Goal: Task Accomplishment & Management: Complete application form

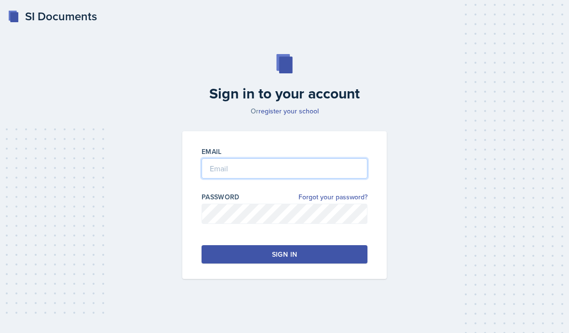
click at [311, 179] on input "email" at bounding box center [285, 168] width 166 height 20
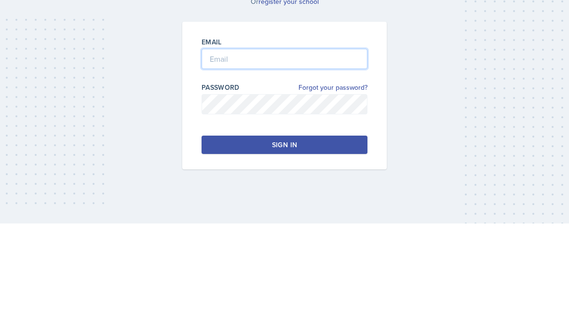
type input "[EMAIL_ADDRESS][DOMAIN_NAME]"
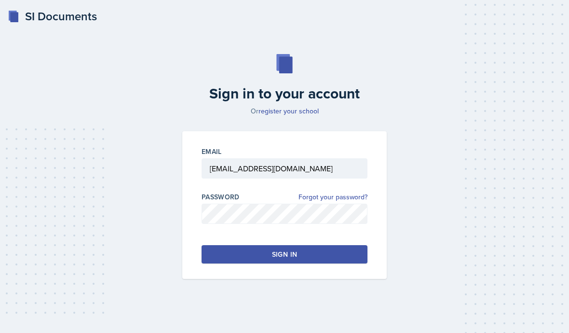
click at [334, 245] on button "Sign in" at bounding box center [285, 254] width 166 height 18
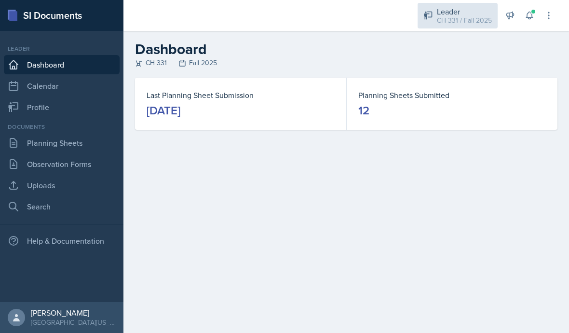
click at [468, 19] on div "CH 331 / Fall 2025" at bounding box center [464, 20] width 55 height 10
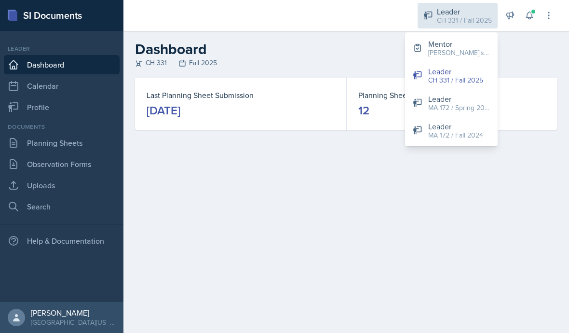
click at [468, 50] on div "[PERSON_NAME]'s Group / Fall 2025" at bounding box center [459, 53] width 62 height 10
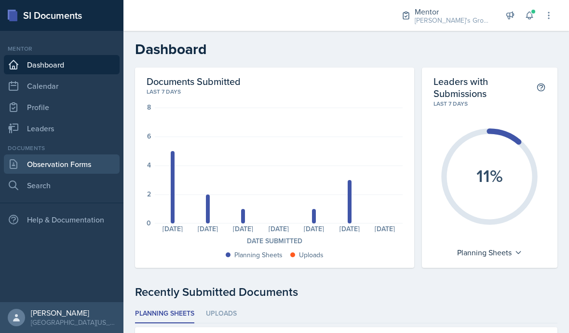
click at [82, 158] on link "Observation Forms" at bounding box center [62, 163] width 116 height 19
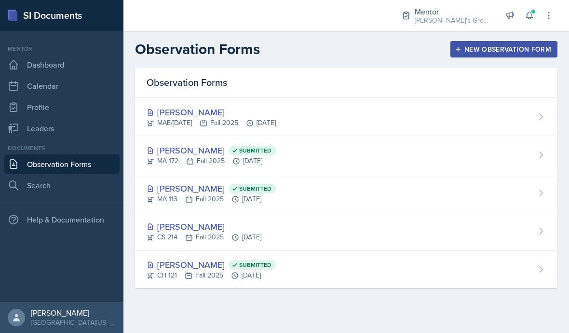
click at [495, 55] on button "New Observation Form" at bounding box center [504, 49] width 107 height 16
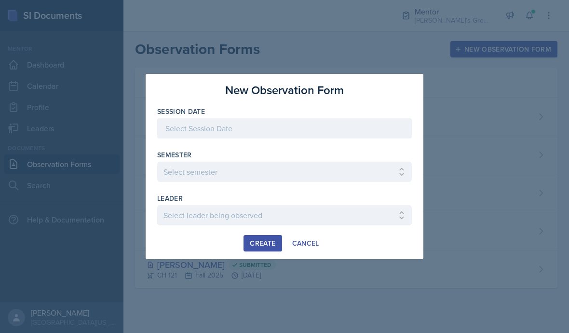
click at [363, 130] on div at bounding box center [284, 128] width 255 height 20
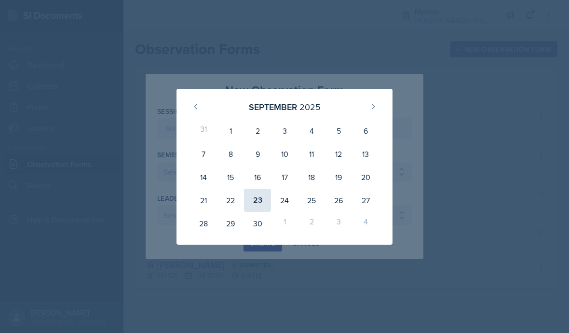
click at [263, 202] on div "23" at bounding box center [257, 200] width 27 height 23
type input "[DATE]"
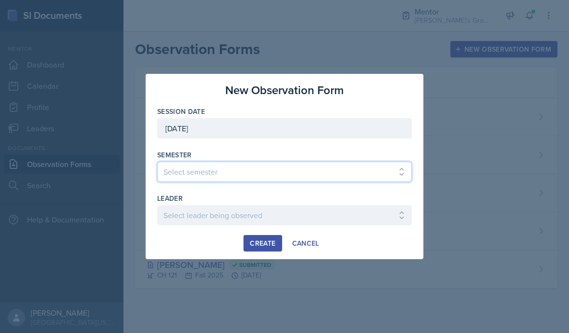
click at [292, 174] on select "Select semester All Fall 2021 Spring 2022 Fall 2022 Fall 2023 Spring 2023 Sprin…" at bounding box center [284, 172] width 255 height 20
select select "19fb88f7-c89b-4031-b5a0-458fd49807a1"
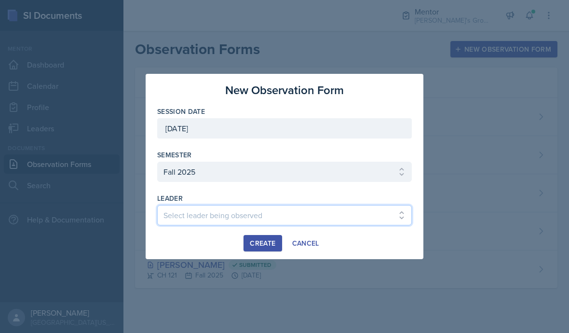
click at [315, 222] on select "Select leader being observed [PERSON_NAME] / [GEOGRAPHIC_DATA] 172 / [PERSON_NA…" at bounding box center [284, 215] width 255 height 20
click at [343, 213] on select "Select leader being observed [PERSON_NAME] / [GEOGRAPHIC_DATA] 172 / [PERSON_NA…" at bounding box center [284, 215] width 255 height 20
select select "d93c2e06-a1ea-4481-ac3d-4f373e5838ba"
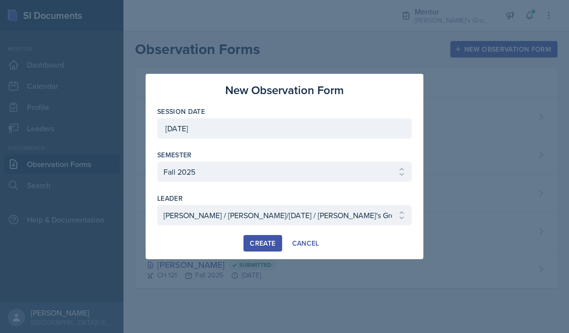
click at [327, 190] on div "Session Date [DATE] [DATE] 31 1 2 3 4 5 6 7 8 9 10 11 12 13 14 15 16 17 18 19 2…" at bounding box center [284, 171] width 255 height 128
click at [268, 235] on button "Create" at bounding box center [263, 243] width 38 height 16
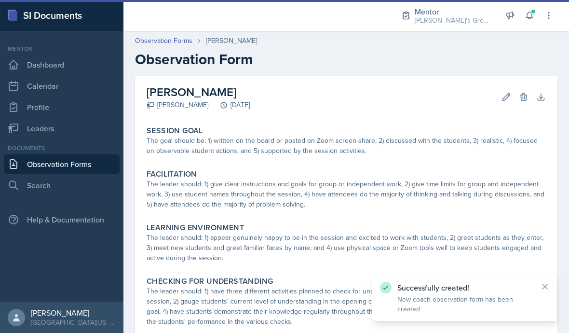
click at [550, 290] on icon at bounding box center [545, 287] width 10 height 10
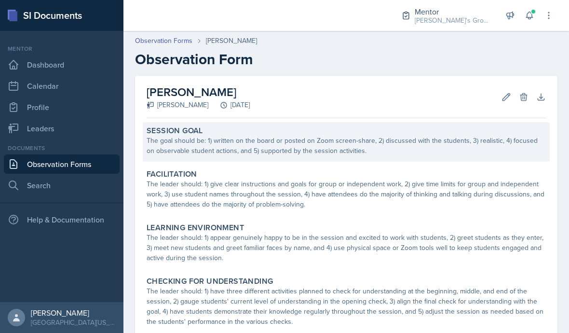
click at [496, 146] on div "The goal should be: 1) written on the board or posted on Zoom screen-share, 2) …" at bounding box center [347, 146] width 400 height 20
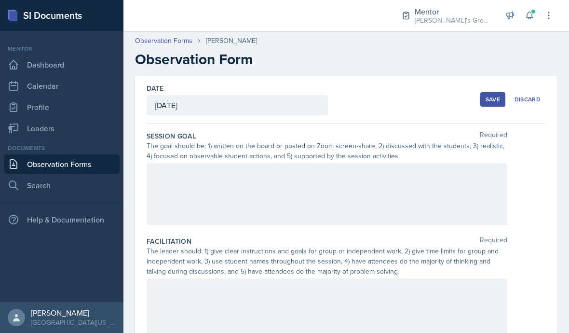
click at [481, 207] on div at bounding box center [327, 194] width 361 height 62
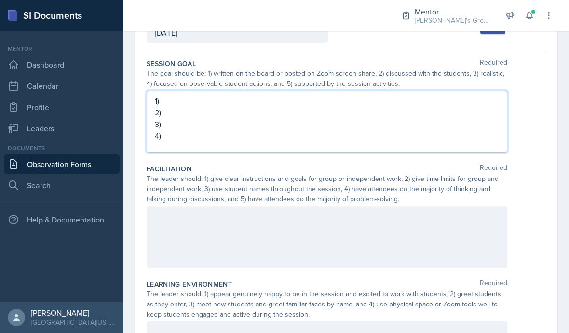
scroll to position [74, 0]
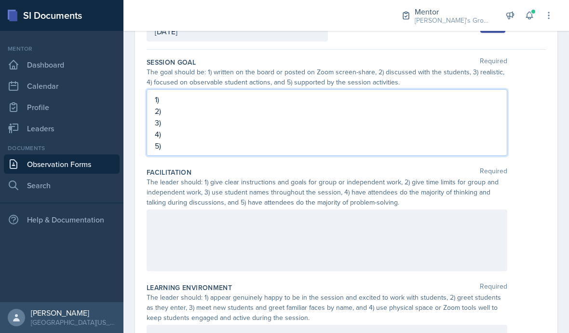
click at [352, 239] on div at bounding box center [327, 240] width 361 height 62
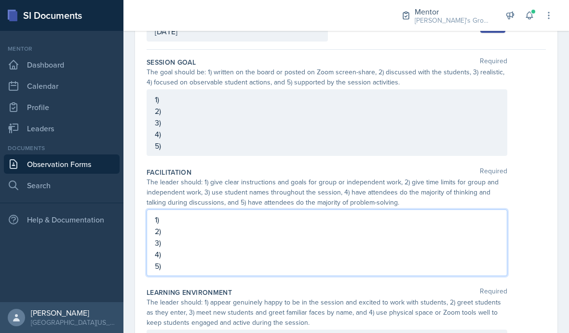
click at [522, 201] on div "The leader should: 1) give clear instructions and goals for group or independen…" at bounding box center [347, 192] width 400 height 30
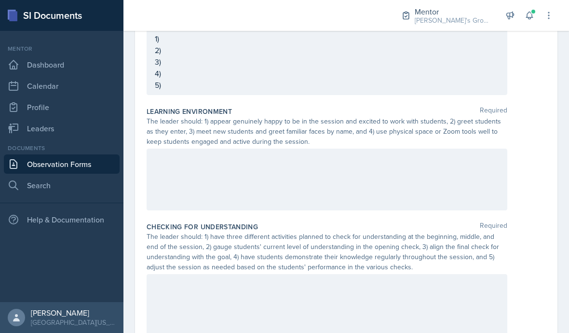
scroll to position [255, 0]
click at [486, 172] on div at bounding box center [327, 179] width 361 height 62
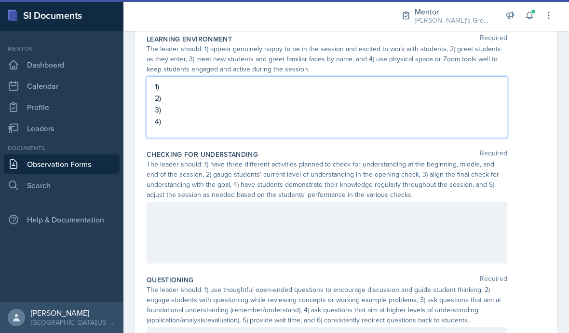
scroll to position [332, 0]
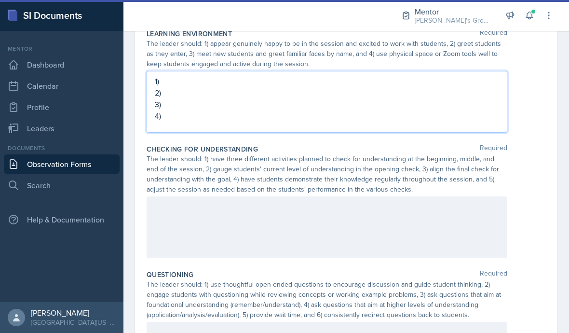
click at [464, 221] on div at bounding box center [327, 227] width 361 height 62
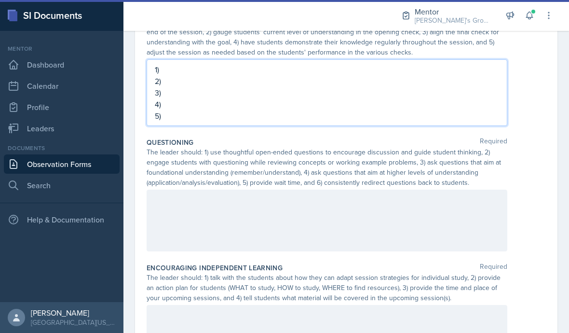
scroll to position [468, 0]
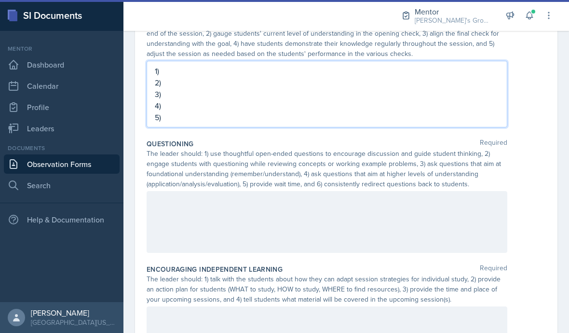
click at [159, 206] on div at bounding box center [327, 222] width 361 height 62
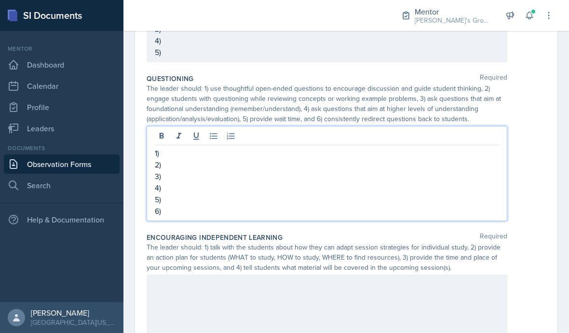
scroll to position [516, 0]
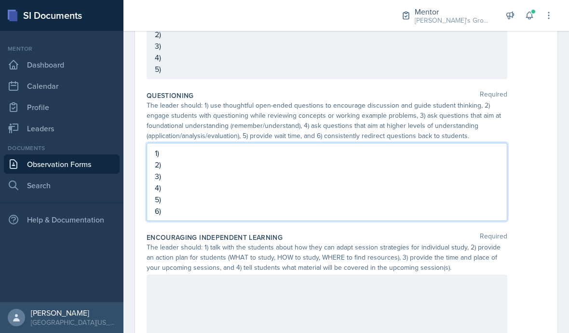
click at [159, 288] on div at bounding box center [327, 306] width 361 height 62
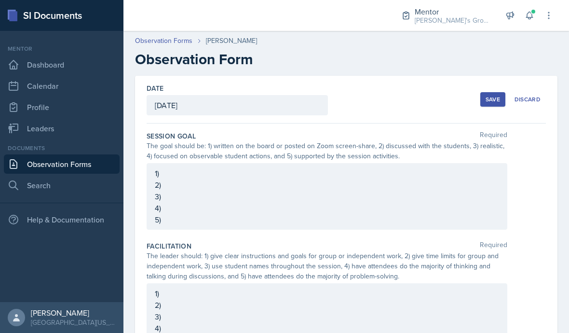
scroll to position [0, 0]
click at [412, 163] on div "1) 2) 3) 4) 5)" at bounding box center [327, 196] width 361 height 67
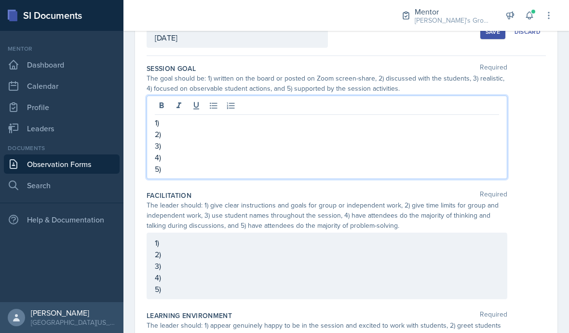
scroll to position [86, 0]
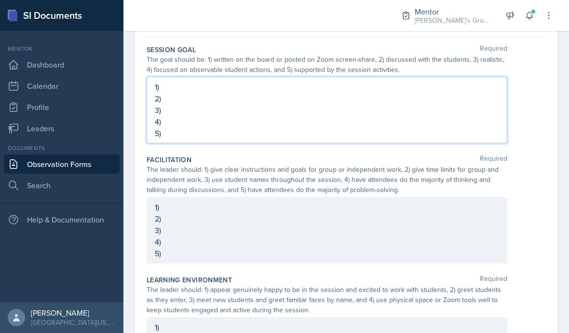
click at [447, 201] on div "1) 2) 3) 4) 5)" at bounding box center [327, 230] width 345 height 58
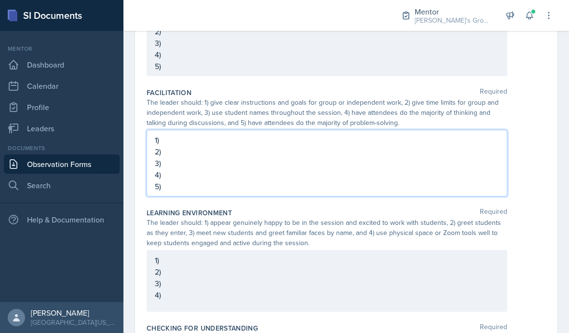
scroll to position [152, 0]
click at [446, 255] on div "1) 2) 3) 4)" at bounding box center [327, 278] width 345 height 46
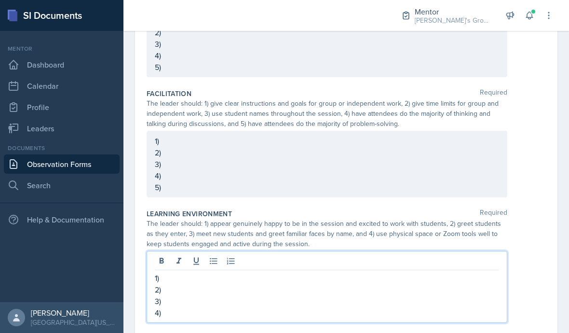
click at [209, 272] on p "1)" at bounding box center [327, 278] width 345 height 12
click at [203, 284] on p "2)" at bounding box center [327, 290] width 345 height 12
click at [173, 295] on p "3)" at bounding box center [327, 301] width 345 height 12
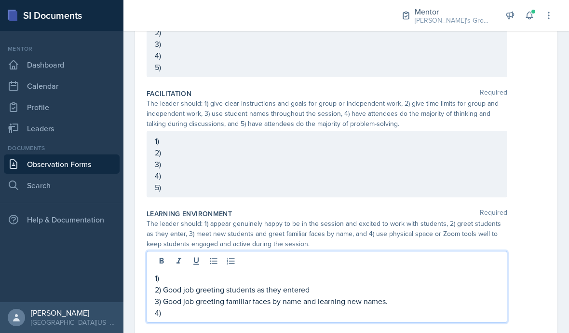
click at [387, 307] on p "4)" at bounding box center [327, 313] width 345 height 12
click at [370, 254] on div at bounding box center [327, 262] width 345 height 16
click at [337, 284] on p "2) Good job greeting students as they entered" at bounding box center [327, 290] width 345 height 12
click at [290, 272] on p "1)" at bounding box center [327, 278] width 345 height 12
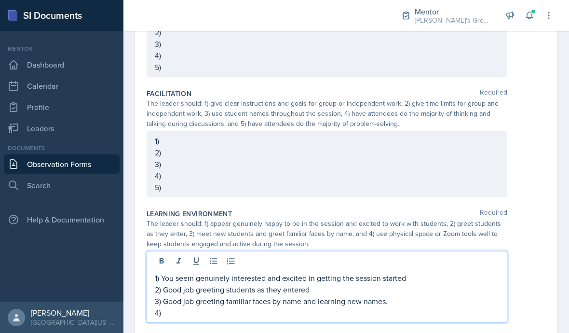
click at [414, 307] on p "4)" at bounding box center [327, 313] width 345 height 12
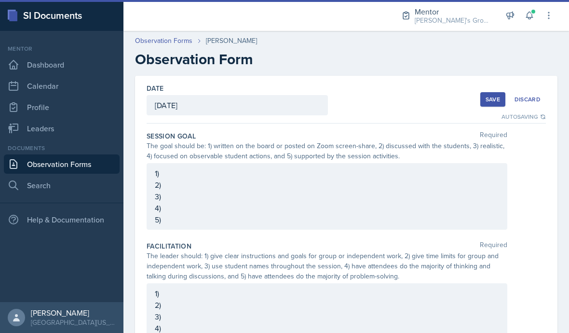
scroll to position [0, 0]
click at [412, 163] on div "1) 2) 3) 4) 5)" at bounding box center [327, 196] width 361 height 67
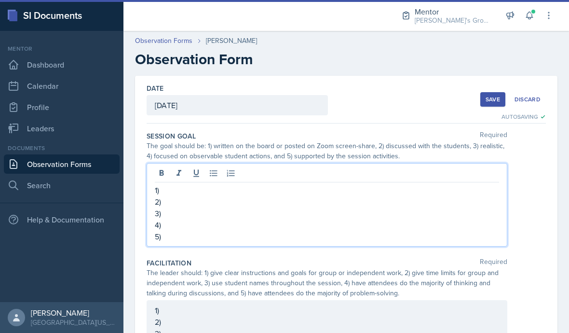
click at [384, 184] on p "1)" at bounding box center [327, 190] width 345 height 12
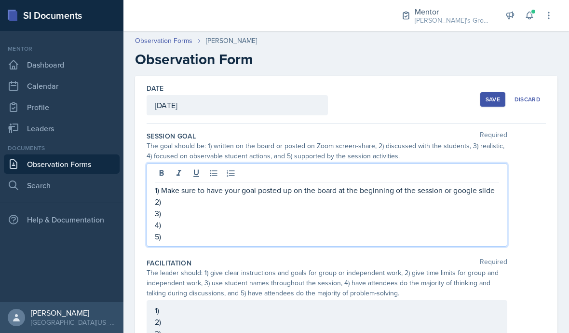
click at [404, 196] on p "2)" at bounding box center [327, 202] width 345 height 12
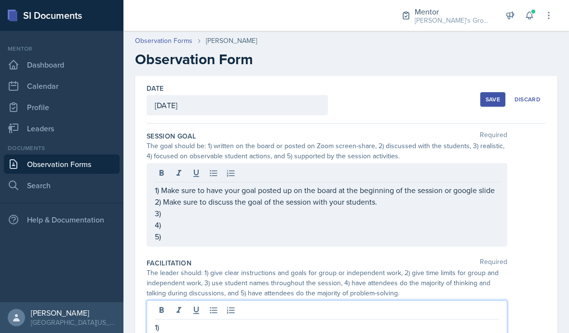
click at [322, 207] on p "3)" at bounding box center [327, 213] width 345 height 12
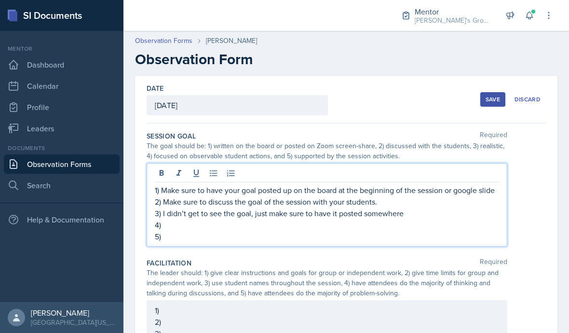
click at [368, 231] on p "5)" at bounding box center [327, 237] width 345 height 12
click at [348, 219] on p "4)" at bounding box center [327, 225] width 345 height 12
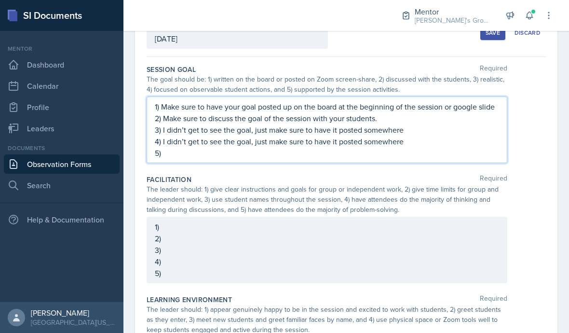
scroll to position [93, 0]
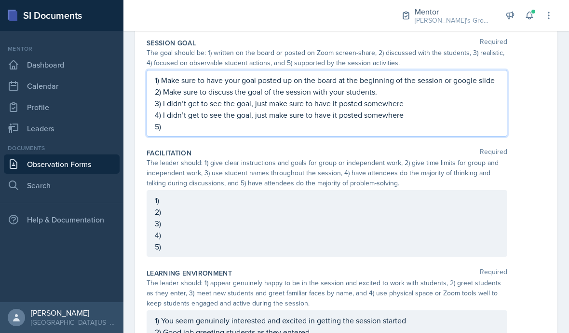
click at [440, 121] on p "5)" at bounding box center [327, 127] width 345 height 12
click at [428, 194] on div "1) 2) 3) 4) 5)" at bounding box center [327, 223] width 345 height 58
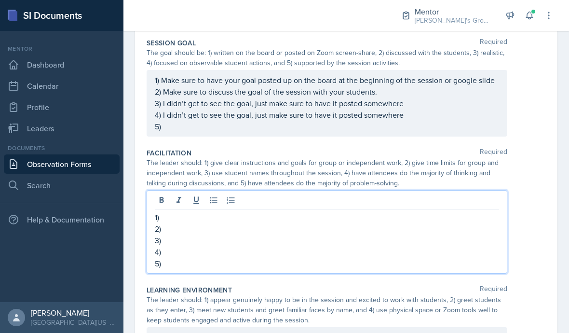
click at [391, 223] on p "2)" at bounding box center [327, 229] width 345 height 12
click at [343, 211] on p "1)" at bounding box center [327, 217] width 345 height 12
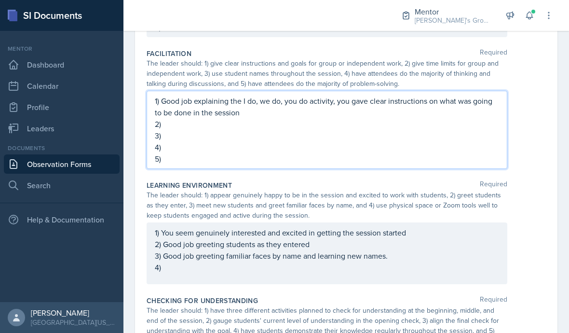
scroll to position [139, 0]
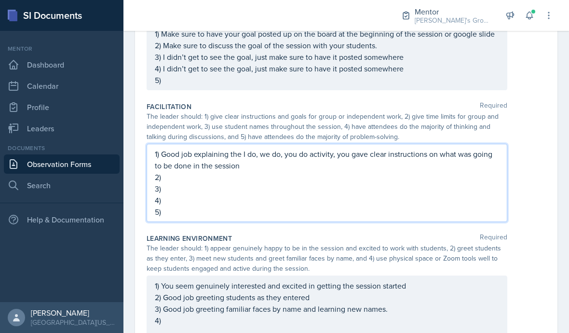
click at [169, 171] on p "2)" at bounding box center [327, 177] width 345 height 12
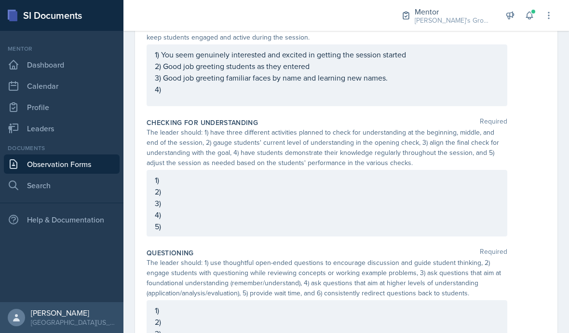
scroll to position [372, 0]
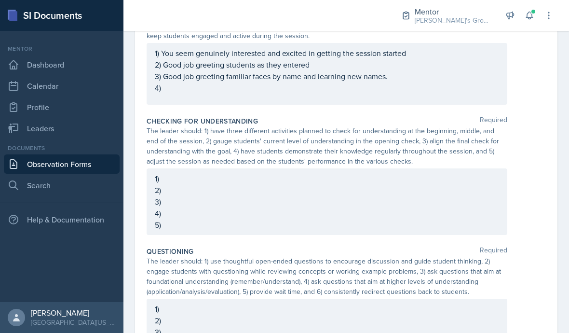
click at [167, 168] on div "1) 2) 3) 4) 5)" at bounding box center [327, 201] width 361 height 67
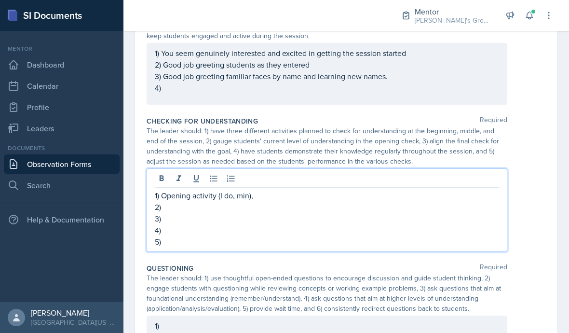
click at [276, 213] on p "3)" at bounding box center [327, 219] width 345 height 12
click at [263, 213] on p "3)" at bounding box center [327, 219] width 345 height 12
click at [258, 201] on p "2)" at bounding box center [327, 207] width 345 height 12
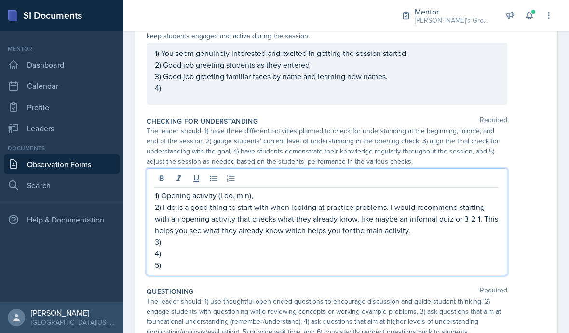
click at [379, 236] on p "3)" at bounding box center [327, 242] width 345 height 12
click at [242, 236] on p "3)" at bounding box center [327, 242] width 345 height 12
click at [234, 248] on p "4)" at bounding box center [327, 254] width 345 height 12
click at [228, 259] on p "5)" at bounding box center [327, 265] width 345 height 12
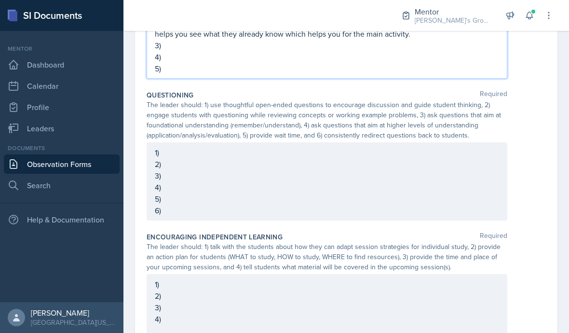
scroll to position [551, 0]
click at [441, 143] on div "1) 2) 3) 4) 5) 6)" at bounding box center [327, 182] width 361 height 78
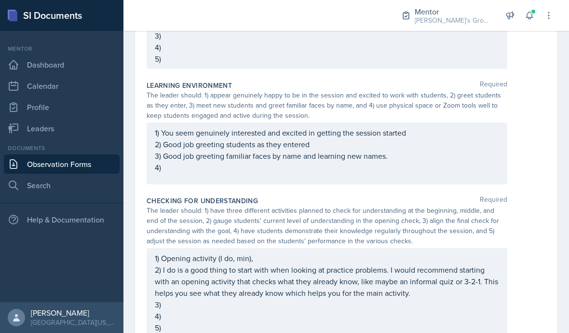
scroll to position [276, 0]
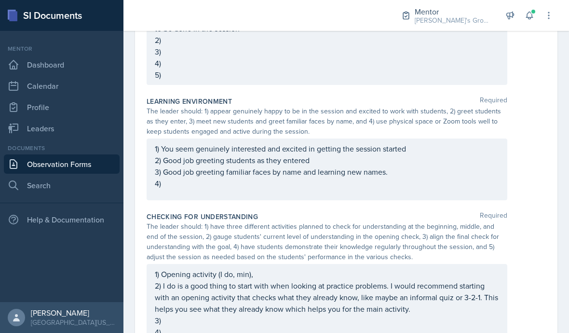
click at [428, 147] on div "1) You seem genuinely interested and excited in getting the session started 2) …" at bounding box center [327, 166] width 345 height 46
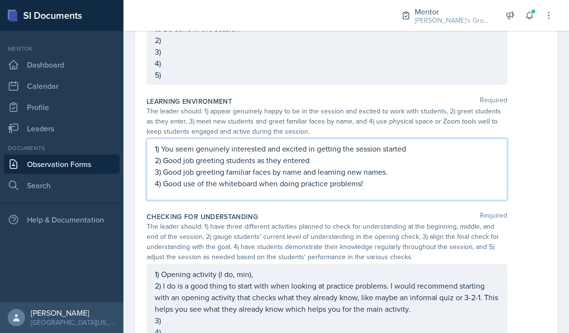
click at [530, 208] on div "Checking for Understanding Required The leader should: 1) have three different …" at bounding box center [347, 284] width 400 height 153
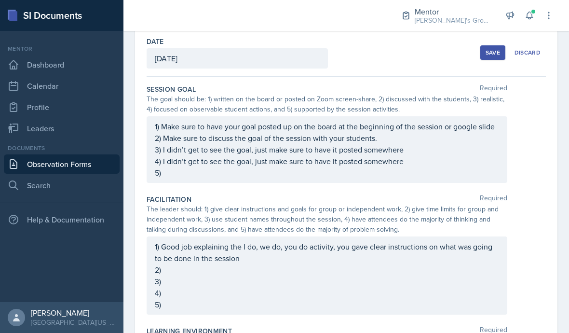
scroll to position [94, 0]
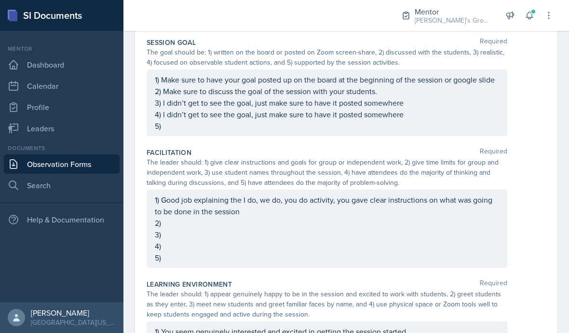
click at [462, 195] on div "1) Good job explaining the I do, we do, you do activity, you gave clear instruc…" at bounding box center [327, 228] width 345 height 69
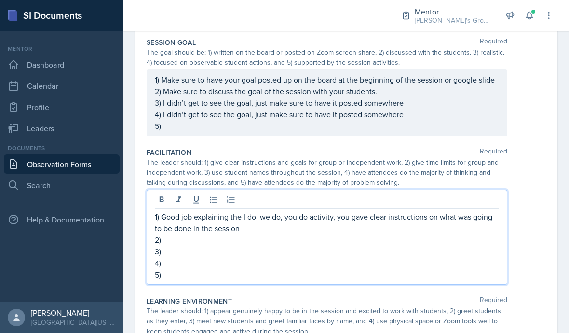
click at [442, 211] on p "1) Good job explaining the I do, we do, you do activity, you gave clear instruc…" at bounding box center [327, 222] width 345 height 23
click at [425, 234] on p "2)" at bounding box center [327, 240] width 345 height 12
click at [469, 211] on p "1) Good job explaining the I do, we do, you do activity, you gave clear instruc…" at bounding box center [327, 222] width 345 height 23
click at [498, 193] on div at bounding box center [327, 201] width 345 height 16
click at [525, 190] on div "1) Good job explaining the I do, we do, you do activity, you gave clear instruc…" at bounding box center [347, 237] width 400 height 95
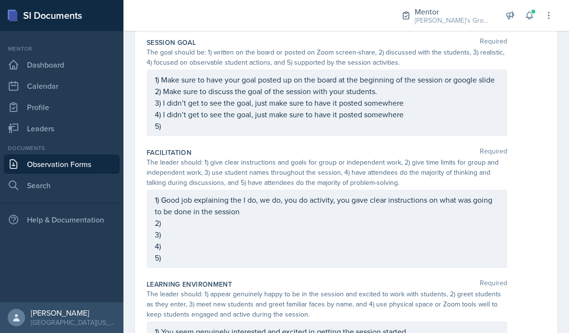
click at [168, 194] on div "1) Good job explaining the I do, we do, you do activity, you gave clear instruc…" at bounding box center [327, 228] width 345 height 69
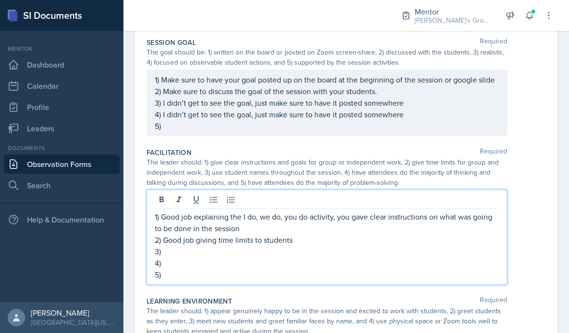
click at [389, 246] on p "3)" at bounding box center [327, 252] width 345 height 12
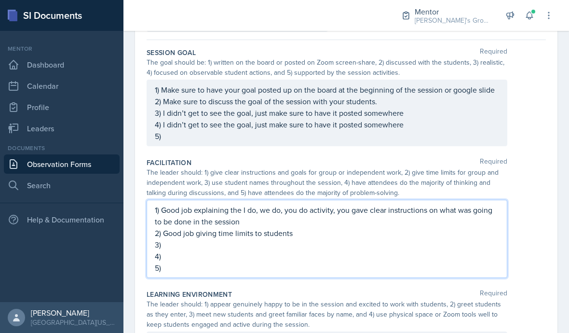
scroll to position [83, 0]
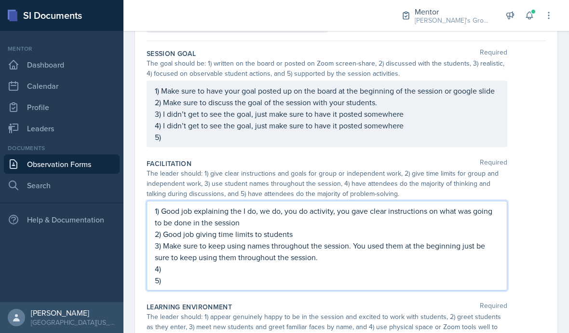
click at [346, 263] on p "4)" at bounding box center [327, 269] width 345 height 12
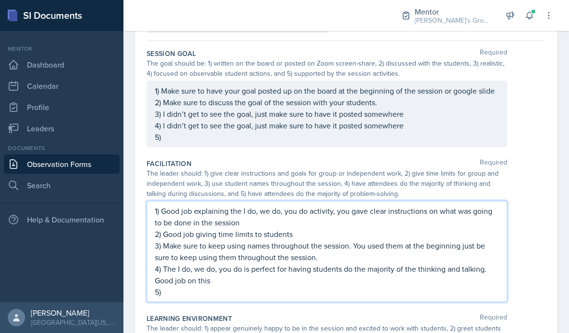
click at [316, 286] on p "5)" at bounding box center [327, 292] width 345 height 12
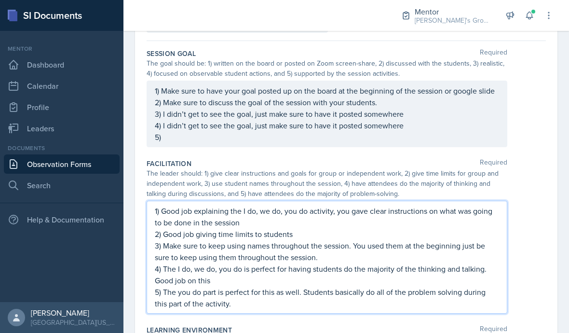
click at [507, 255] on div "1) Good job explaining the I do, we do, you do activity, you gave clear instruc…" at bounding box center [327, 257] width 361 height 113
click at [517, 253] on div "1) Good job explaining the I do, we do, you do activity, you gave clear instruc…" at bounding box center [347, 257] width 400 height 113
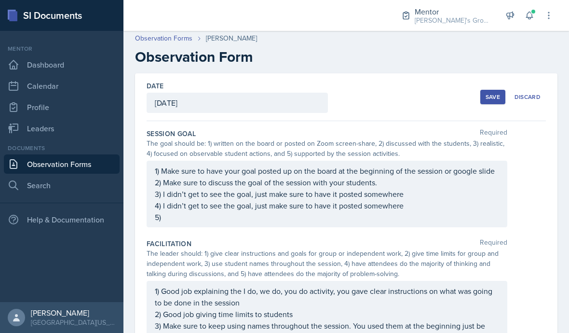
scroll to position [32, 0]
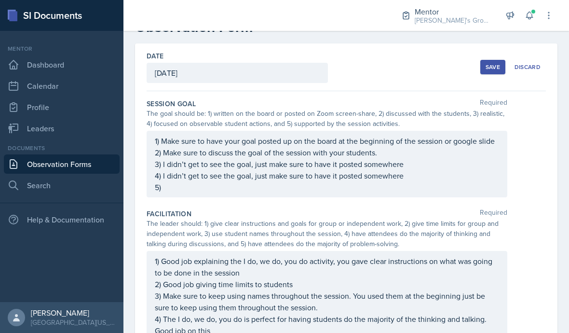
click at [402, 142] on div "1) Make sure to have your goal posted up on the board at the beginning of the s…" at bounding box center [327, 164] width 345 height 58
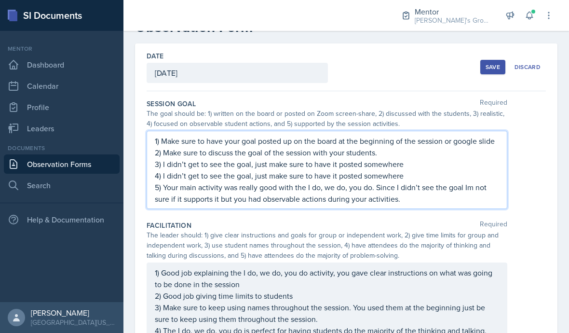
click at [533, 221] on div "Facilitation Required" at bounding box center [347, 226] width 400 height 10
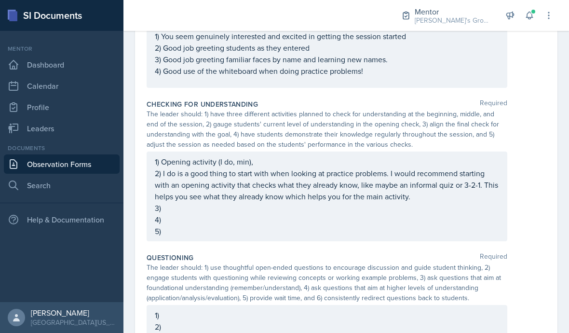
scroll to position [429, 0]
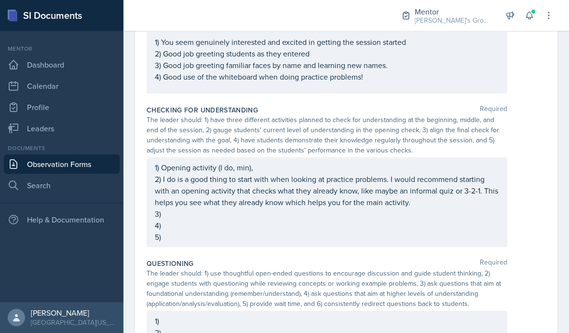
click at [461, 182] on div "1) Opening activity (I do, min), 2) I do is a good thing to start with when loo…" at bounding box center [327, 202] width 345 height 81
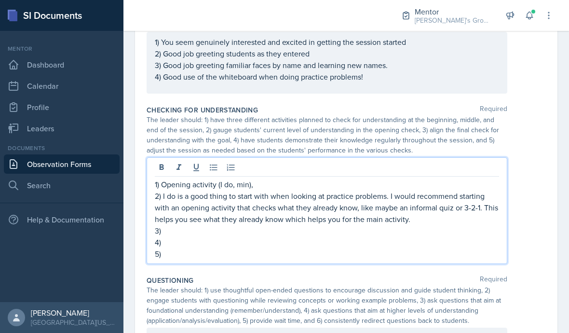
click at [438, 190] on p "2) I do is a good thing to start with when looking at practice problems. I woul…" at bounding box center [327, 207] width 345 height 35
click at [413, 225] on p "3)" at bounding box center [327, 231] width 345 height 12
click at [526, 157] on div "1) Opening activity (I do, min), 2) I do is a good thing to start with when loo…" at bounding box center [347, 210] width 400 height 107
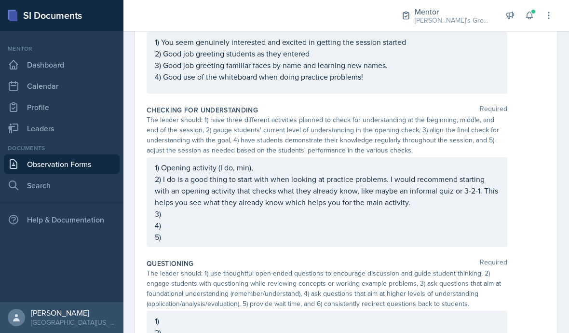
click at [444, 197] on div "1) Opening activity (I do, min), 2) I do is a good thing to start with when loo…" at bounding box center [327, 202] width 345 height 81
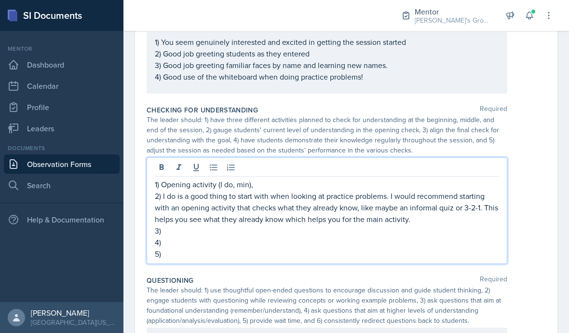
click at [416, 236] on p "4)" at bounding box center [327, 242] width 345 height 12
click at [428, 248] on p "5)" at bounding box center [327, 254] width 345 height 12
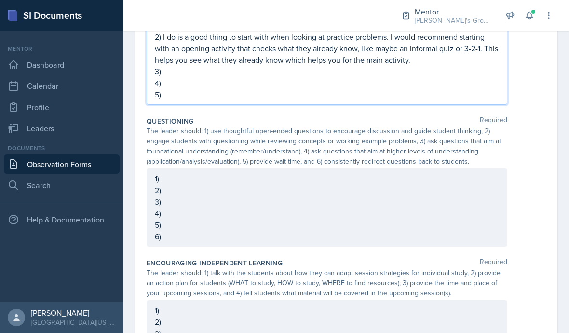
scroll to position [580, 0]
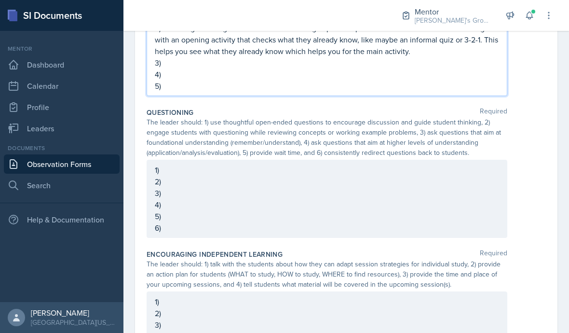
click at [433, 160] on div "1) 2) 3) 4) 5) 6)" at bounding box center [327, 199] width 361 height 78
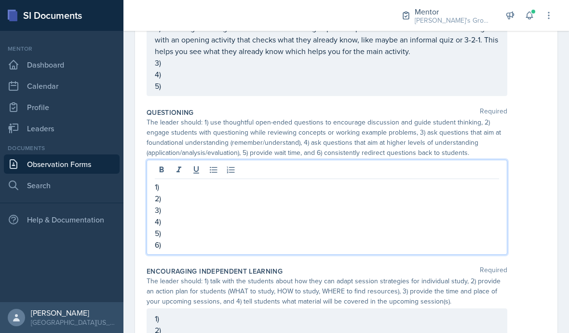
click at [412, 181] on p "1)" at bounding box center [327, 187] width 345 height 12
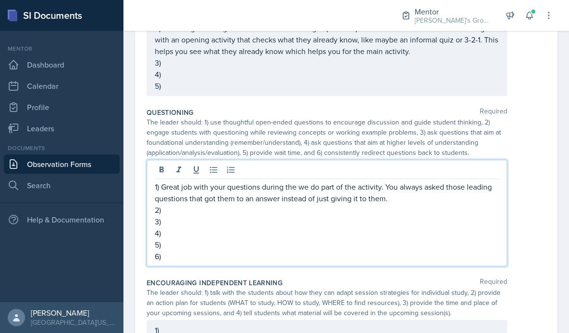
click at [384, 204] on p "2)" at bounding box center [327, 210] width 345 height 12
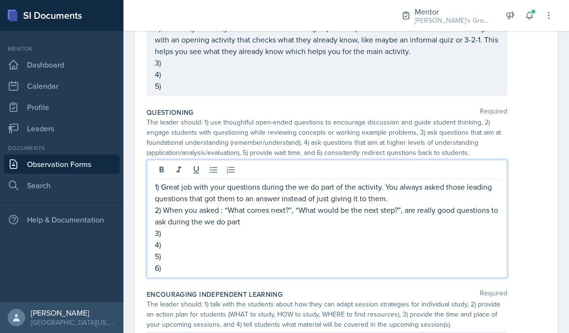
click at [275, 204] on p "2) When you asked : “What comes next?”, “What would be the next step?”, are rea…" at bounding box center [327, 215] width 345 height 23
click at [283, 204] on p "2) When you asked : “What comes next?”, “What would be the next step?”, are rea…" at bounding box center [327, 215] width 345 height 23
click at [348, 204] on p "2) When you asked : “How do we get the moment?”, “What would be the next step?”…" at bounding box center [327, 215] width 345 height 23
click at [396, 227] on p "3)" at bounding box center [327, 233] width 345 height 12
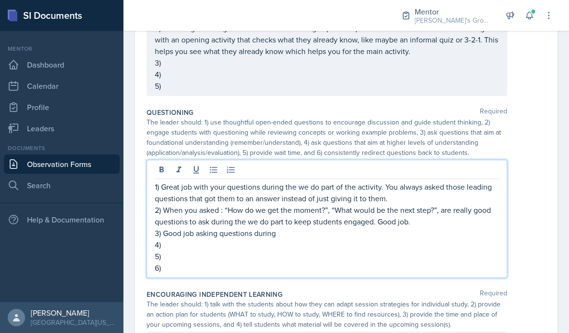
click at [223, 227] on p "3) Good job asking questions during" at bounding box center [327, 233] width 345 height 12
click at [339, 239] on p "4)" at bounding box center [327, 245] width 345 height 12
click at [346, 227] on p "3) Good job asking basic questions during" at bounding box center [327, 233] width 345 height 12
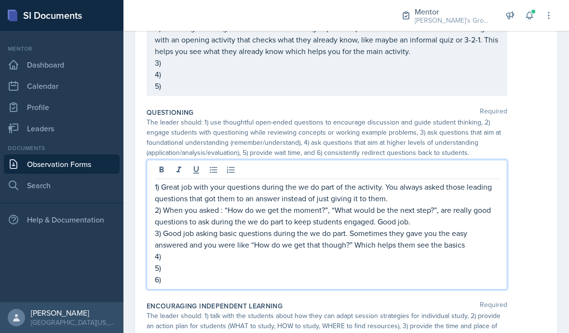
click at [358, 227] on p "3) Good job asking basic questions during the we do part. Sometimes they gave y…" at bounding box center [327, 238] width 345 height 23
click at [476, 227] on p "3) Good job asking basic questions during the we do part. Sometimes they gave y…" at bounding box center [327, 238] width 345 height 23
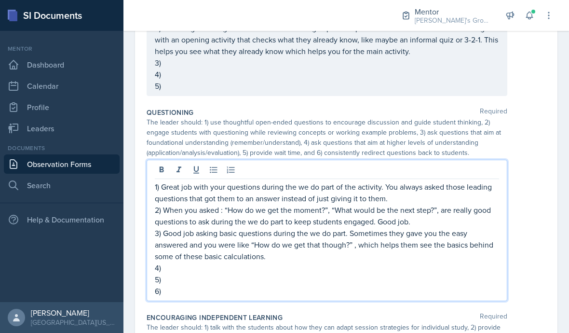
click at [332, 262] on p "4)" at bounding box center [327, 268] width 345 height 12
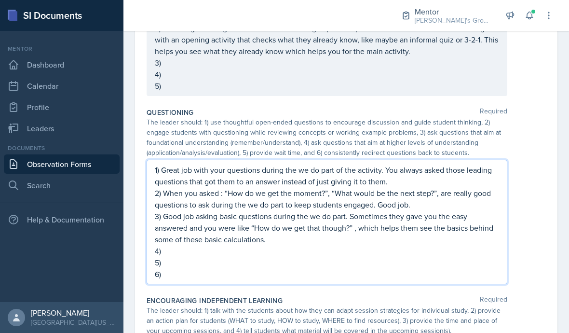
click at [367, 296] on div "Encouraging Independent Learning Required" at bounding box center [347, 301] width 400 height 10
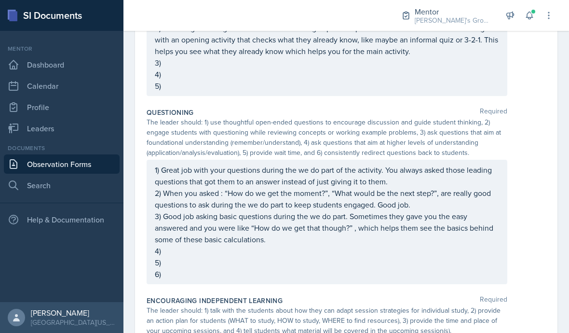
click at [315, 230] on div "1) Great job with your questions during the we do part of the activity. You alw…" at bounding box center [327, 222] width 345 height 116
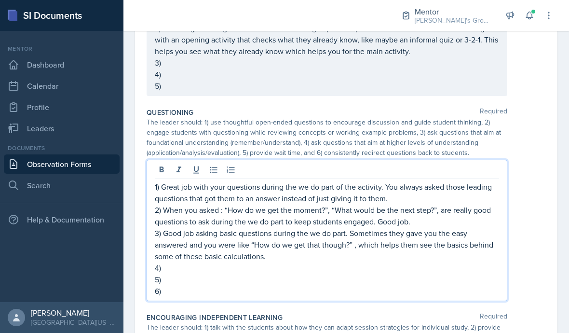
click at [271, 274] on p "5)" at bounding box center [327, 280] width 345 height 12
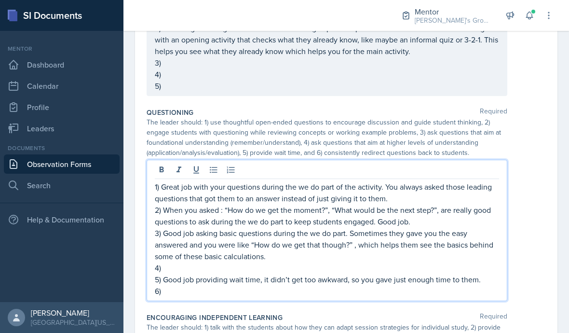
click at [440, 285] on p "6)" at bounding box center [327, 291] width 345 height 12
click at [399, 181] on p "1) Great job with your questions during the we do part of the activity. You alw…" at bounding box center [327, 192] width 345 height 23
click at [378, 227] on p "3) Good job asking basic questions during the we do part. Sometimes they gave y…" at bounding box center [327, 244] width 345 height 35
click at [412, 285] on p "6) Make sure that when students ask you questions, don" at bounding box center [327, 291] width 345 height 12
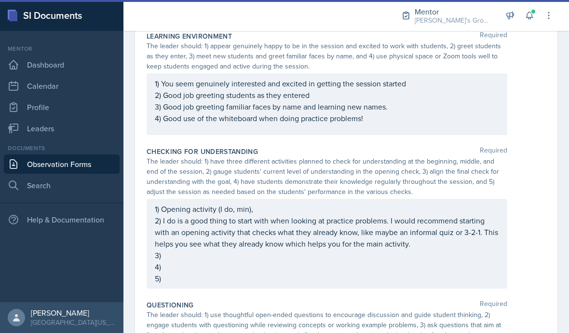
scroll to position [405, 0]
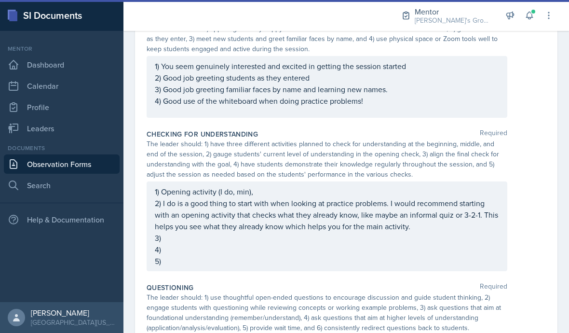
click at [410, 181] on div "1) Opening activity (I do, min), 2) I do is a good thing to start with when loo…" at bounding box center [327, 226] width 361 height 90
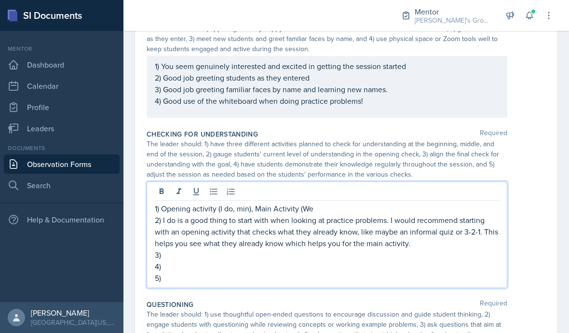
click at [245, 203] on p "1) Opening activity (I do, min), Main Activity (We" at bounding box center [327, 209] width 345 height 12
click at [364, 261] on p "4)" at bounding box center [327, 267] width 345 height 12
click at [280, 261] on p "4)" at bounding box center [327, 267] width 345 height 12
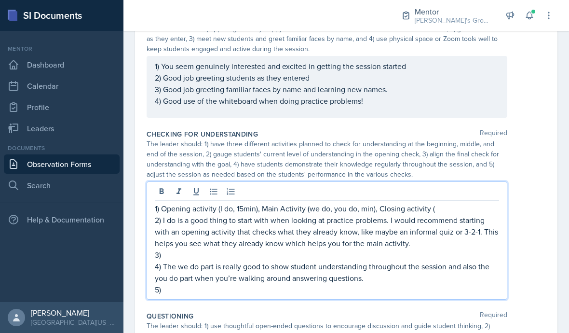
click at [421, 284] on p "5)" at bounding box center [327, 290] width 345 height 12
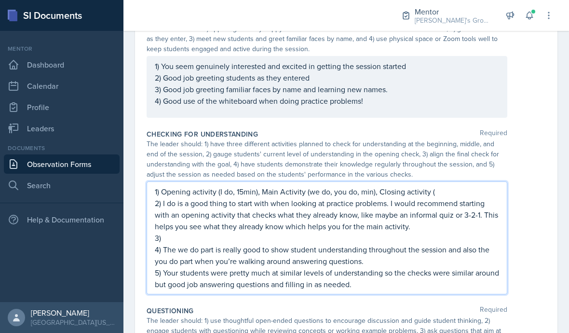
click at [534, 234] on div "1) Opening activity (I do, 15min), Main Activity (we do, you do, min), Closing …" at bounding box center [347, 237] width 400 height 113
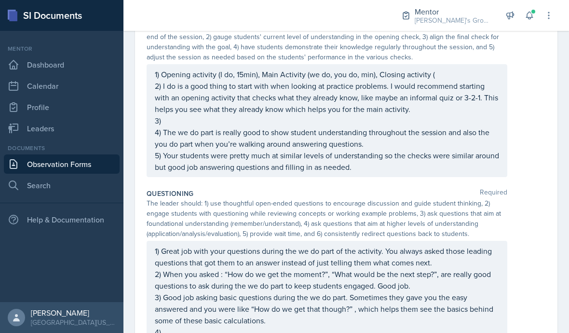
scroll to position [525, 0]
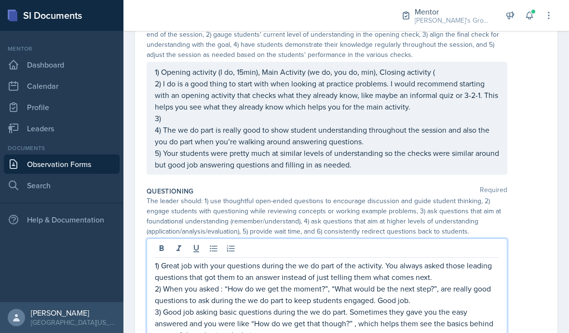
drag, startPoint x: 184, startPoint y: 293, endPoint x: 184, endPoint y: 299, distance: 5.8
click at [184, 293] on div "1) Great job with your questions during the we do part of the activity. You alw…" at bounding box center [327, 318] width 345 height 116
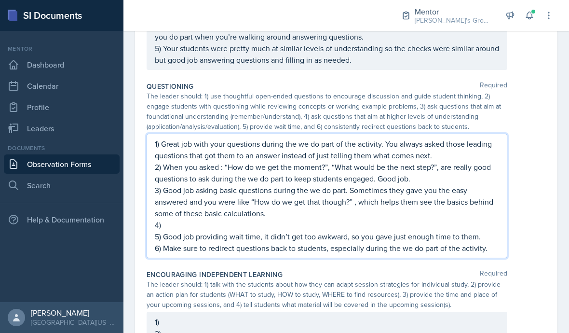
scroll to position [626, 0]
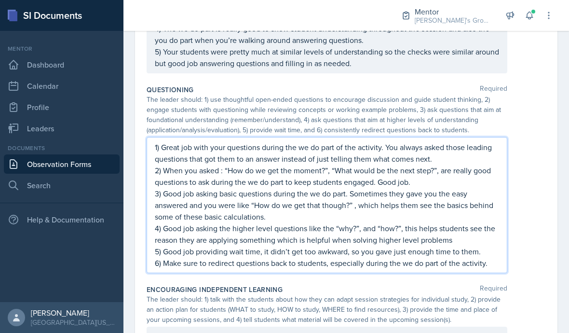
click at [533, 147] on div "1) Great job with your questions during the we do part of the activity. You alw…" at bounding box center [347, 205] width 400 height 136
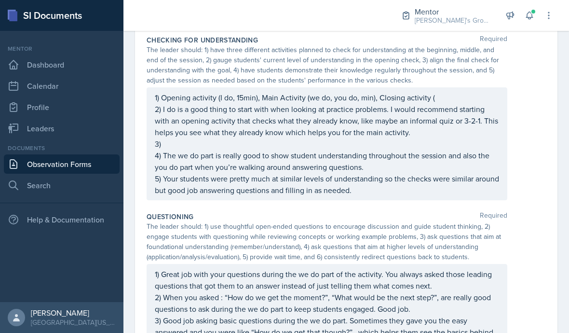
scroll to position [465, 0]
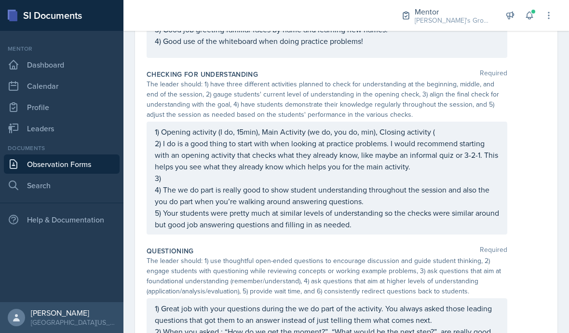
click at [447, 122] on div "1) Opening activity (I do, 15min), Main Activity (we do, you do, min), Closing …" at bounding box center [327, 178] width 361 height 113
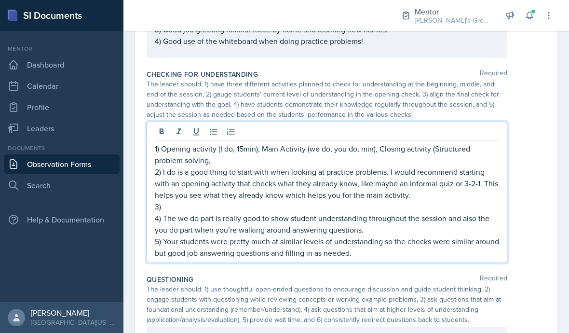
click at [423, 143] on p "1) Opening activity (I do, 15min), Main Activity (we do, you do, min), Closing …" at bounding box center [327, 154] width 345 height 23
click at [359, 143] on p "1) Opening activity (I do, 15min), Main Activity (we do, you do, min), Closing …" at bounding box center [327, 154] width 345 height 23
click at [366, 166] on p "2) I do is a good thing to start with when looking at practice problems. I woul…" at bounding box center [327, 183] width 345 height 35
click at [282, 143] on p "1) Opening activity (I do, 15min), Main Activity (we do, you do, 60min), Closin…" at bounding box center [327, 154] width 345 height 23
click at [449, 201] on p "3)" at bounding box center [327, 207] width 345 height 12
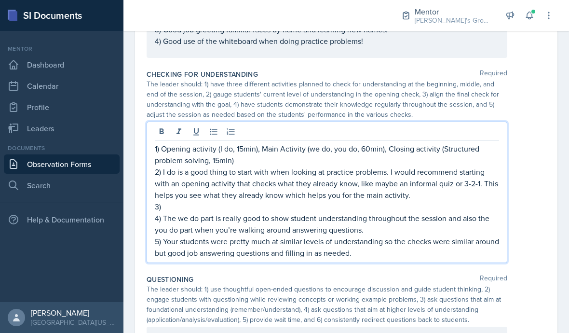
click at [397, 143] on p "1) Opening activity (I do, 15min), Main Activity (we do, you do, 60min), Closin…" at bounding box center [327, 154] width 345 height 23
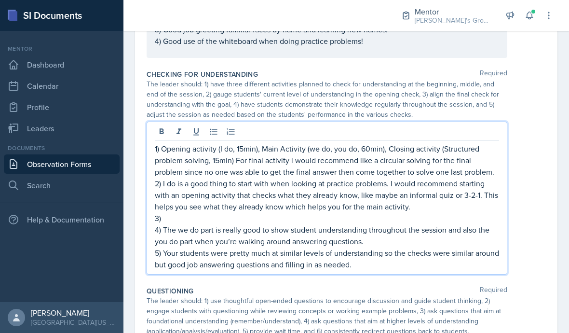
click at [441, 178] on p "2) I do is a good thing to start with when looking at practice problems. I woul…" at bounding box center [327, 195] width 345 height 35
click at [429, 212] on p "3)" at bounding box center [327, 218] width 345 height 12
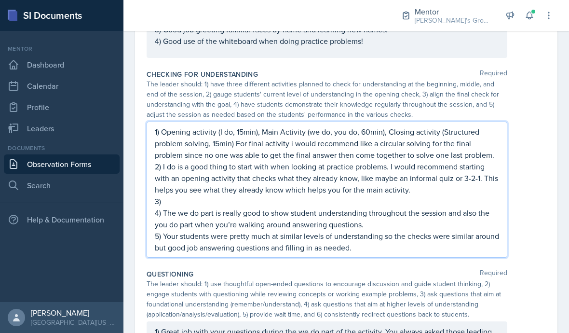
click at [536, 131] on div "1) Opening activity (I do, 15min), Main Activity (we do, you do, 60min), Closin…" at bounding box center [347, 190] width 400 height 136
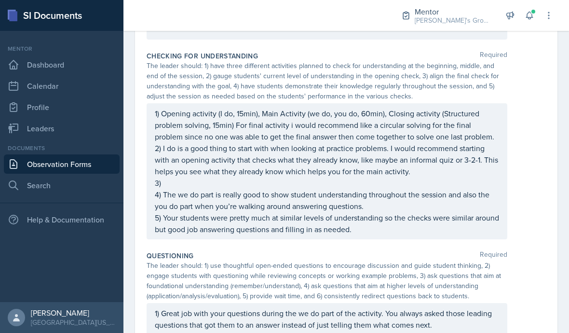
scroll to position [482, 0]
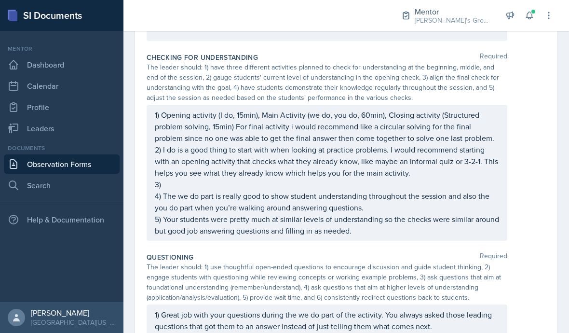
click at [435, 147] on div "1) Opening activity (I do, 15min), Main Activity (we do, you do, 60min), Closin…" at bounding box center [327, 172] width 345 height 127
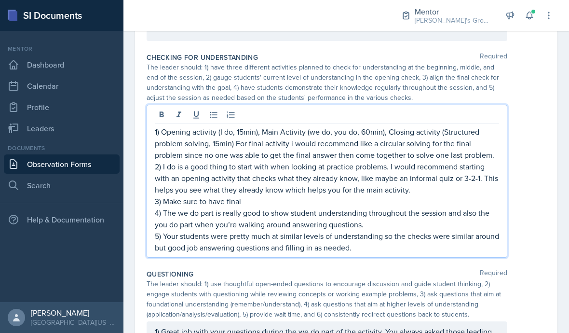
click at [399, 126] on p "1) Opening activity (I do, 15min), Main Activity (we do, you do, 60min), Closin…" at bounding box center [327, 143] width 345 height 35
click at [401, 126] on p "1) Opening activity (I do, 15min), Main Activity (we do, you do, 60min), Closin…" at bounding box center [327, 143] width 345 height 35
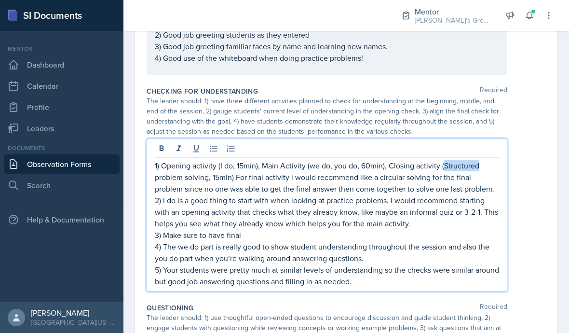
scroll to position [449, 0]
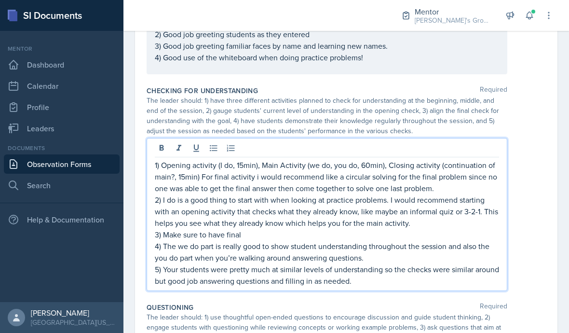
click at [228, 159] on p "1) Opening activity (I do, 15min), Main Activity (we do, you do, 60min), Closin…" at bounding box center [327, 176] width 345 height 35
click at [473, 159] on p "1) Opening activity (beginning of main?, 15min), Main Activity (we do, you do, …" at bounding box center [327, 176] width 345 height 35
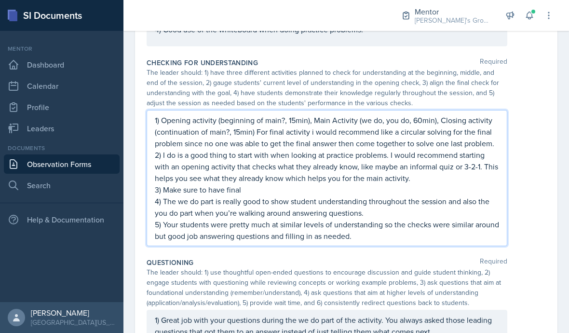
scroll to position [476, 0]
click at [428, 196] on p "4) The we do part is really good to show student understanding throughout the s…" at bounding box center [327, 207] width 345 height 23
click at [370, 184] on p "3) Make sure to have final" at bounding box center [327, 190] width 345 height 12
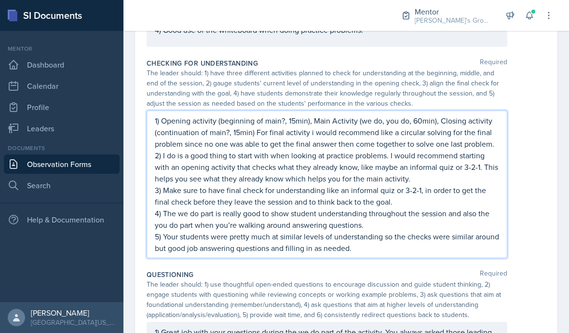
click at [485, 270] on span "Required" at bounding box center [494, 275] width 28 height 10
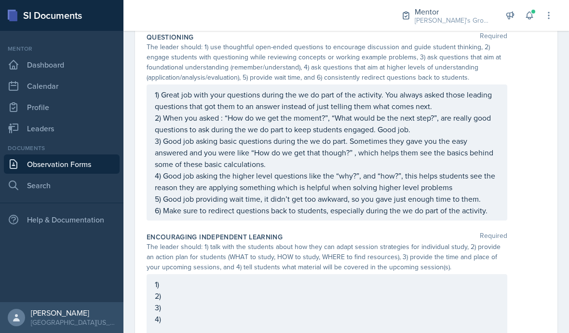
scroll to position [713, 0]
click at [164, 275] on div "1) 2) 3) 4)" at bounding box center [327, 306] width 361 height 62
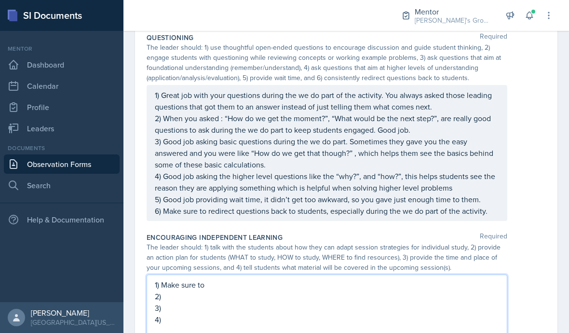
click at [316, 279] on p "1) Make sure to" at bounding box center [327, 285] width 345 height 12
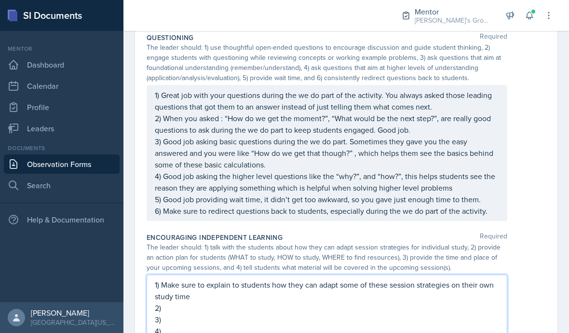
click at [333, 279] on p "1) Make sure to explain to students how they can adapt some of these session st…" at bounding box center [327, 290] width 345 height 23
click at [180, 314] on p "3)" at bounding box center [327, 320] width 345 height 12
click at [180, 302] on p "2)" at bounding box center [327, 308] width 345 height 12
click at [174, 302] on p "2)" at bounding box center [327, 308] width 345 height 12
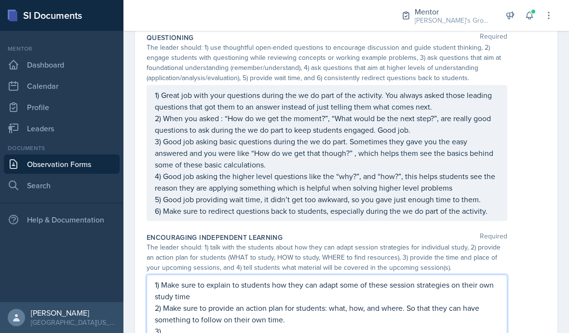
click at [521, 284] on div "1) Make sure to explain to students how they can adapt some of these session st…" at bounding box center [347, 314] width 400 height 78
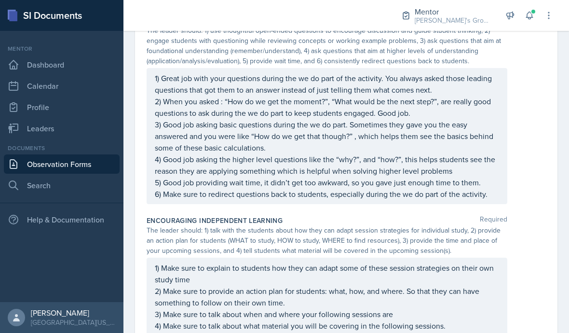
scroll to position [730, 0]
click at [403, 263] on div "1) Make sure to explain to students how they can adapt some of these session st…" at bounding box center [327, 297] width 345 height 69
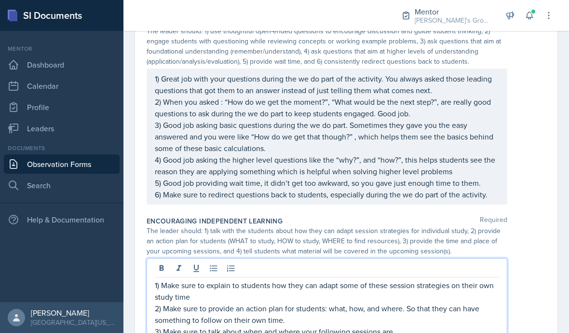
click at [176, 303] on p "2) Make sure to provide an action plan for students: what, how, and where. So t…" at bounding box center [327, 314] width 345 height 23
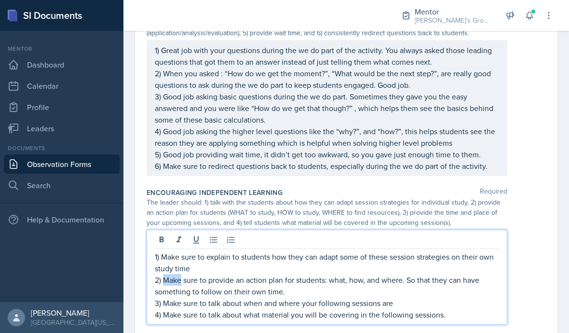
click at [178, 297] on p "3) Make sure to talk about when and where your following sessions are" at bounding box center [327, 303] width 345 height 12
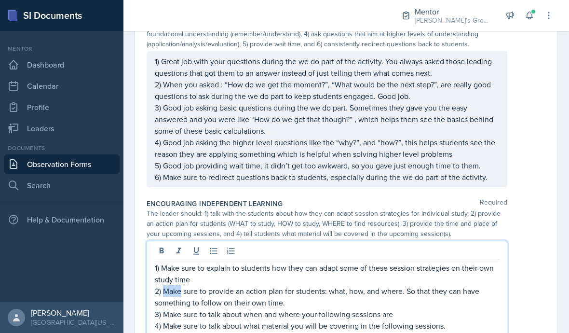
scroll to position [746, 0]
click at [179, 263] on p "1) Make sure to explain to students how they can adapt some of these session st…" at bounding box center [327, 274] width 345 height 23
click at [373, 263] on p "1) Make sure to explain to students how they can adapt some of these session st…" at bounding box center [327, 274] width 345 height 23
click at [395, 309] on p "3) Make sure to talk about when and where your following sessions are" at bounding box center [327, 315] width 345 height 12
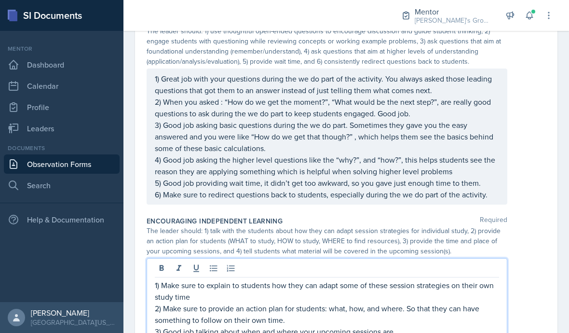
click at [539, 176] on div "1) Great job with your questions during the we do part of the activity. You alw…" at bounding box center [347, 137] width 400 height 136
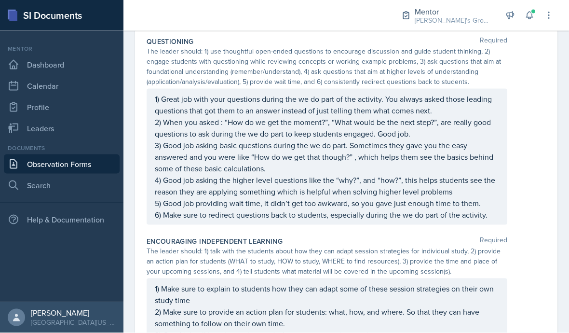
scroll to position [30, 0]
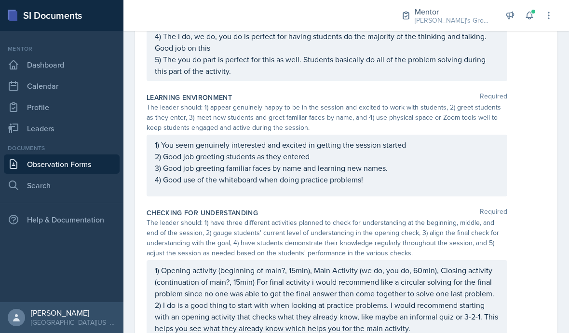
click at [529, 160] on div "1) You seem genuinely interested and excited in getting the session started 2) …" at bounding box center [347, 166] width 400 height 62
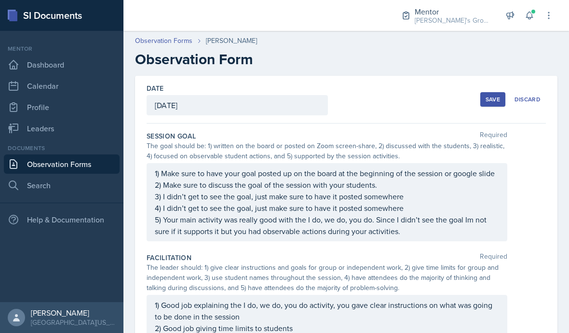
scroll to position [0, 0]
click at [498, 96] on div "Save" at bounding box center [493, 100] width 14 height 8
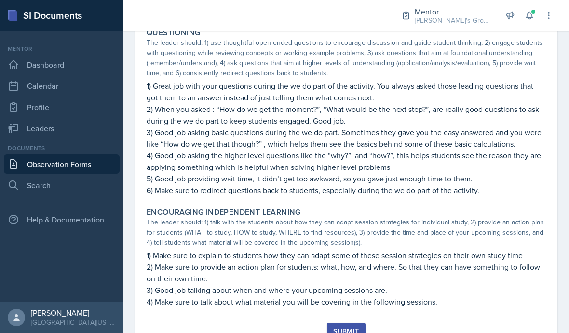
scroll to position [659, 0]
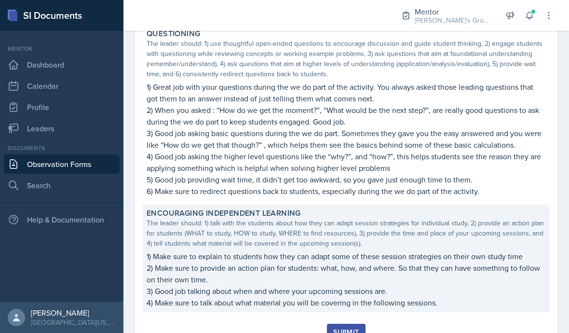
click at [346, 262] on p "2) Make sure to provide an action plan for students: what, how, and where. So t…" at bounding box center [347, 273] width 400 height 23
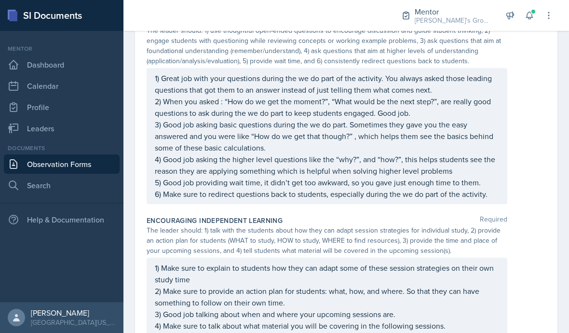
scroll to position [730, 0]
click at [304, 286] on p "2) Make sure to provide an action plan for students: what, how, and where. So t…" at bounding box center [327, 297] width 345 height 23
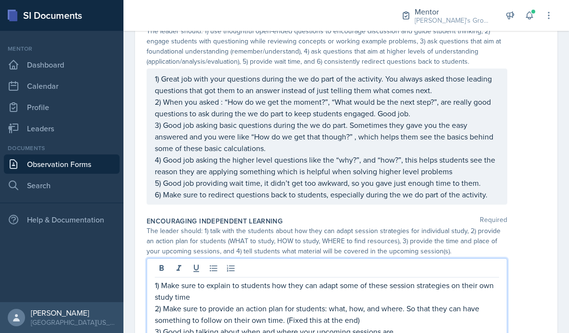
click at [526, 279] on div "1) Make sure to explain to students how they can adapt some of these session st…" at bounding box center [347, 305] width 400 height 95
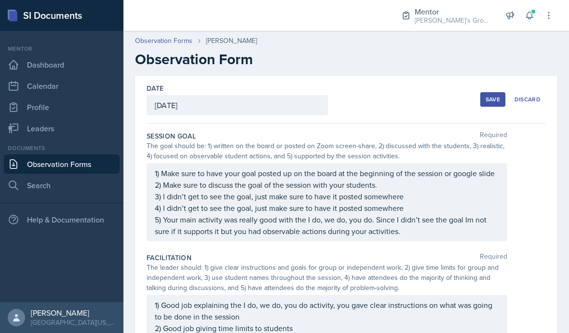
scroll to position [0, 0]
click at [500, 96] on div "Save" at bounding box center [493, 100] width 14 height 8
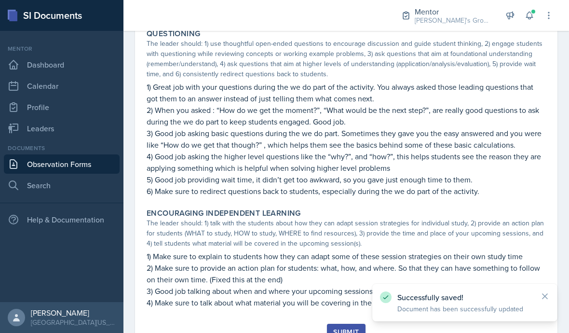
scroll to position [659, 0]
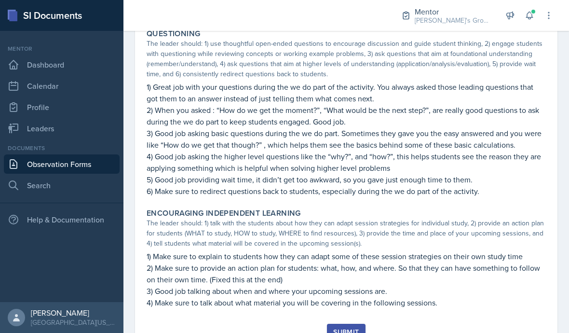
click at [352, 328] on div "Submit" at bounding box center [346, 332] width 26 height 8
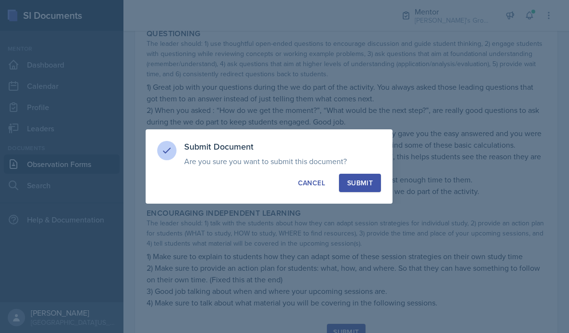
click at [370, 182] on div "Submit" at bounding box center [360, 183] width 26 height 10
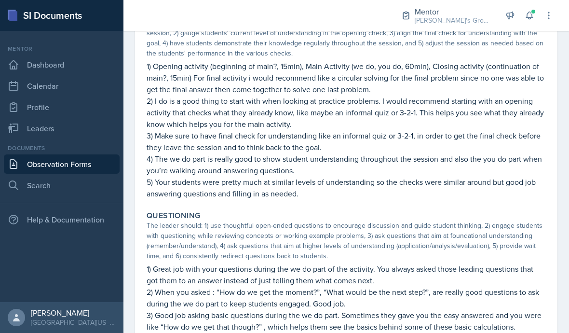
scroll to position [459, 0]
